Goal: Find specific page/section: Find specific page/section

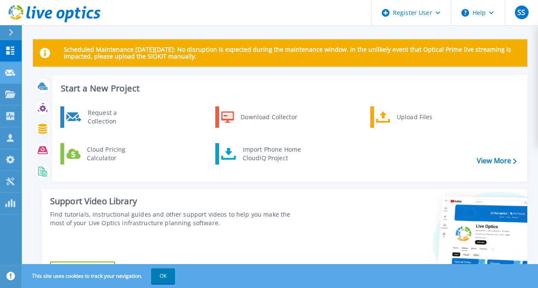
click at [12, 78] on link "Request Capture Request Capture" at bounding box center [10, 73] width 21 height 22
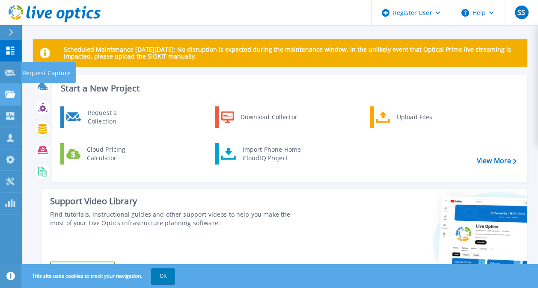
click at [10, 98] on icon at bounding box center [10, 94] width 10 height 7
click at [15, 97] on icon at bounding box center [10, 94] width 10 height 7
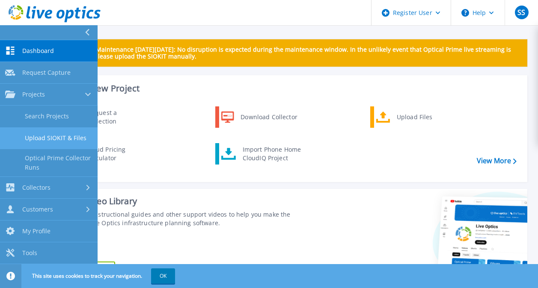
click at [66, 128] on link "Upload SIOKIT & Files" at bounding box center [49, 138] width 98 height 22
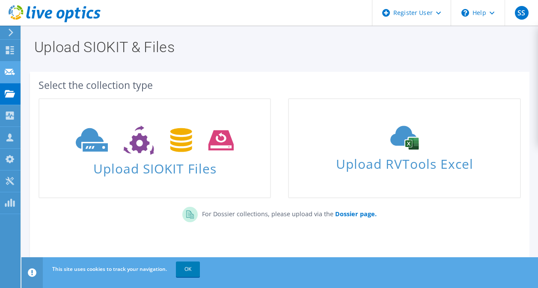
click at [11, 75] on icon at bounding box center [10, 72] width 10 height 8
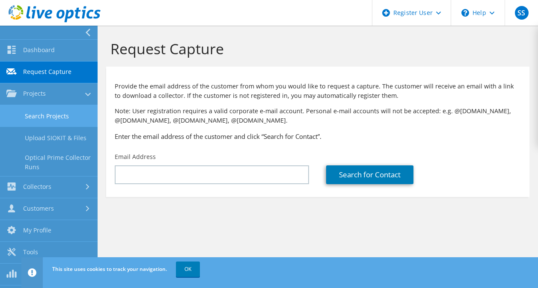
click at [73, 124] on link "Search Projects" at bounding box center [49, 116] width 98 height 22
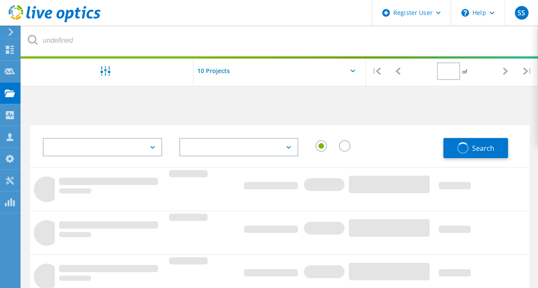
type input "1"
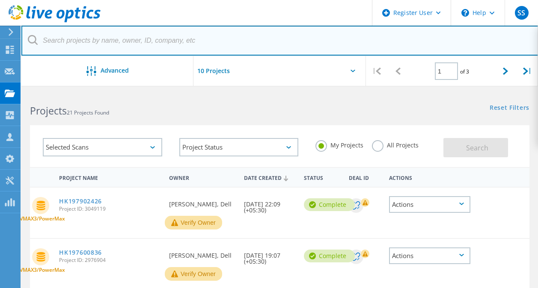
click at [268, 44] on input "text" at bounding box center [279, 41] width 517 height 30
click at [191, 42] on input "text" at bounding box center [279, 41] width 517 height 30
click at [223, 42] on input "text" at bounding box center [279, 41] width 517 height 30
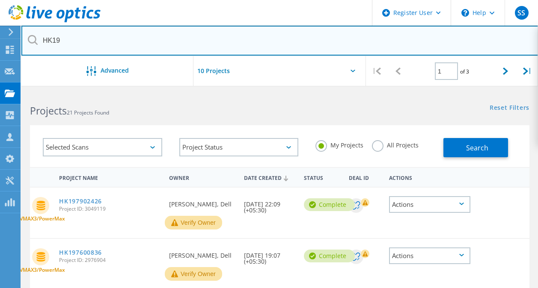
click at [256, 54] on input "HK19" at bounding box center [279, 41] width 517 height 30
type input "HK197902426"
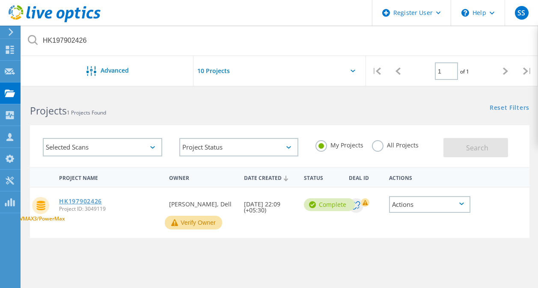
click at [81, 199] on link "HK197902426" at bounding box center [80, 201] width 43 height 6
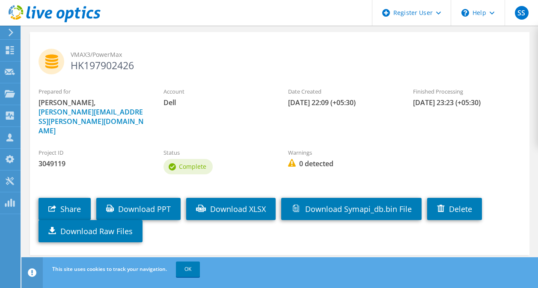
scroll to position [71, 0]
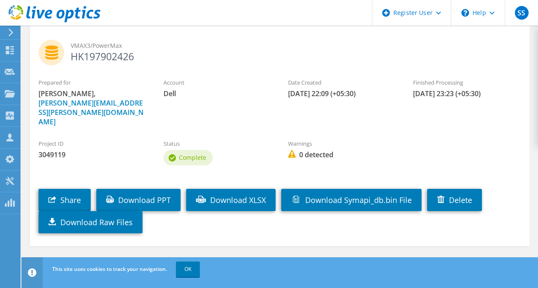
click at [450, 172] on div "Share Download PPT Download XLSX Download Symapi_db.bin File Delete Download Ra…" at bounding box center [288, 205] width 516 height 66
click at [154, 190] on link "Download PPT" at bounding box center [138, 200] width 84 height 22
click at [470, 254] on section "Project Details VMAX3/PowerMax HK197902426 Prepared for Shradha Santhakumar, Sh…" at bounding box center [279, 140] width 516 height 316
